Goal: Information Seeking & Learning: Find contact information

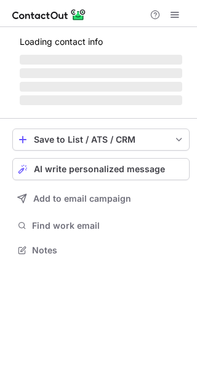
scroll to position [269, 197]
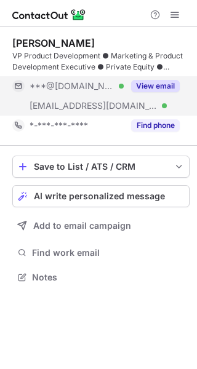
click at [149, 85] on button "View email" at bounding box center [155, 86] width 49 height 12
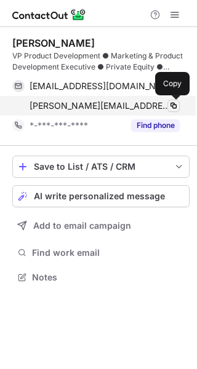
click at [172, 109] on span at bounding box center [173, 106] width 10 height 10
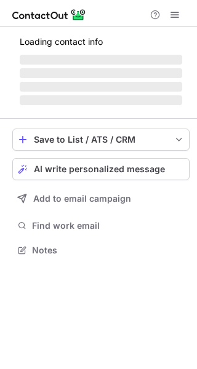
scroll to position [269, 197]
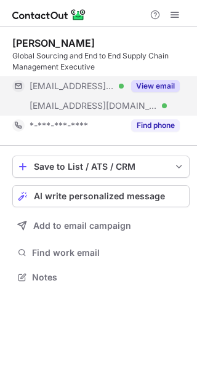
click at [160, 84] on button "View email" at bounding box center [155, 86] width 49 height 12
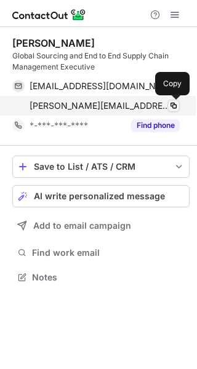
click at [178, 106] on button at bounding box center [173, 106] width 12 height 12
